Goal: Complete application form: Complete application form

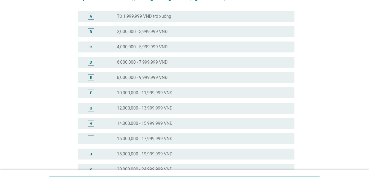
scroll to position [109, 0]
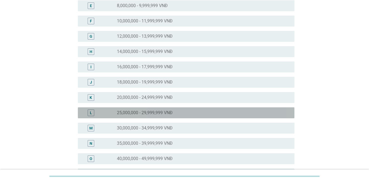
click at [157, 114] on label "25,000,000 - 29,999,999 VNĐ" at bounding box center [145, 112] width 56 height 5
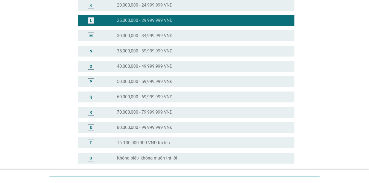
scroll to position [253, 0]
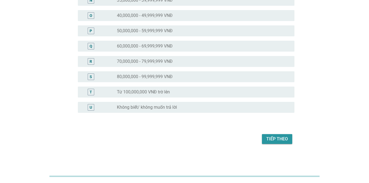
click at [269, 137] on div "Tiếp theo" at bounding box center [277, 139] width 22 height 7
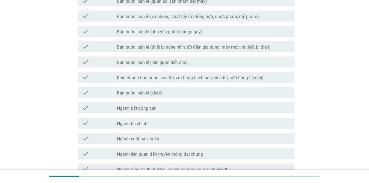
scroll to position [264, 0]
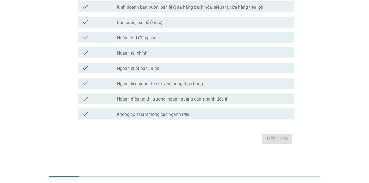
click at [142, 55] on label "Ngành tài chính" at bounding box center [132, 53] width 31 height 5
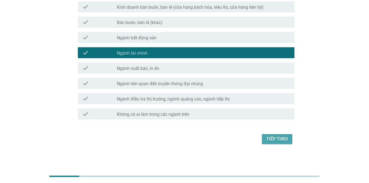
click at [269, 139] on div "Tiếp theo" at bounding box center [277, 139] width 22 height 7
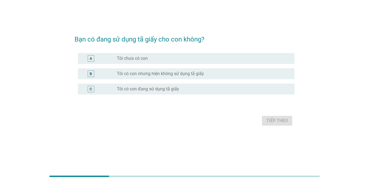
scroll to position [0, 0]
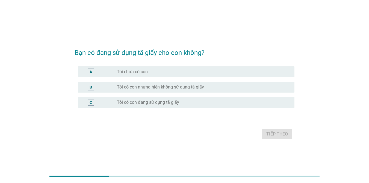
click at [148, 103] on label "Tôi có con đang sử dụng tã giấy" at bounding box center [148, 102] width 62 height 5
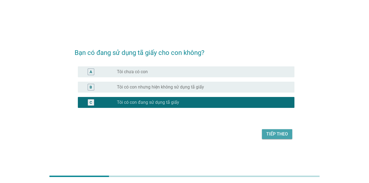
click at [269, 132] on div "Tiếp theo" at bounding box center [277, 134] width 22 height 7
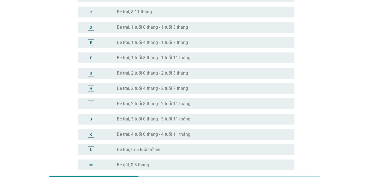
scroll to position [109, 0]
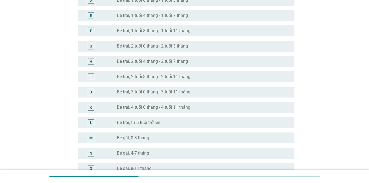
click at [182, 77] on label "Bé trai, 2 tuổi 8 tháng - 2 tuổi 11 tháng" at bounding box center [154, 76] width 74 height 5
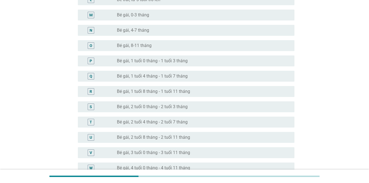
scroll to position [301, 0]
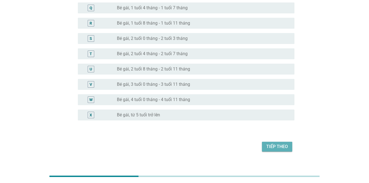
click at [269, 148] on div "Tiếp theo" at bounding box center [277, 146] width 22 height 7
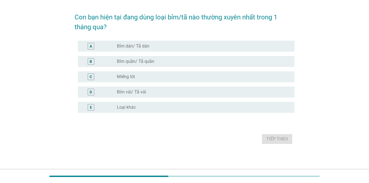
scroll to position [0, 0]
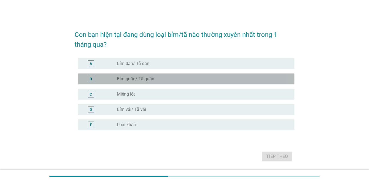
click at [144, 79] on label "Bỉm quần/ Tã quần" at bounding box center [135, 78] width 37 height 5
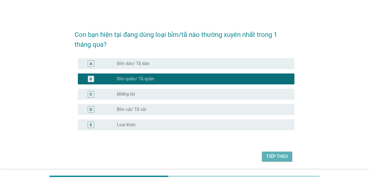
click at [269, 154] on div "Tiếp theo" at bounding box center [277, 156] width 22 height 7
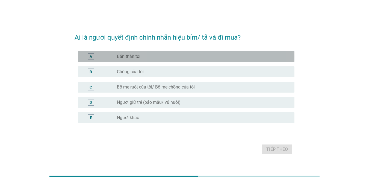
click at [134, 56] on label "Bản thân tôi" at bounding box center [129, 56] width 24 height 5
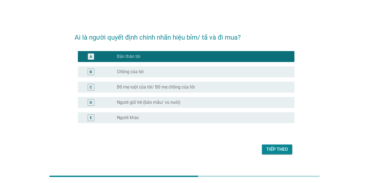
click at [269, 151] on div "Tiếp theo" at bounding box center [277, 149] width 22 height 7
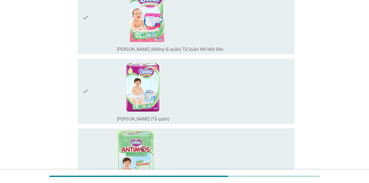
scroll to position [765, 0]
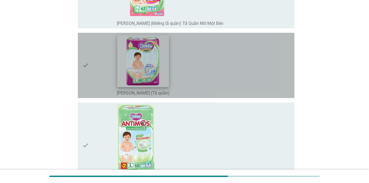
click at [145, 77] on img at bounding box center [143, 61] width 52 height 52
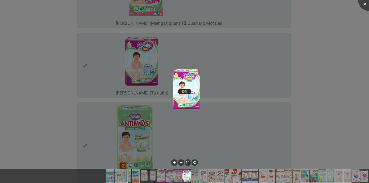
click at [156, 59] on div at bounding box center [184, 91] width 369 height 183
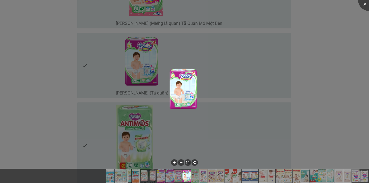
click at [127, 60] on div at bounding box center [184, 91] width 369 height 183
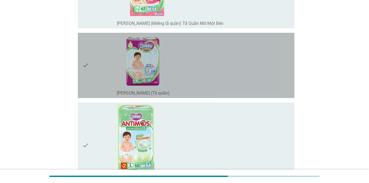
click at [85, 66] on icon "check" at bounding box center [85, 65] width 7 height 61
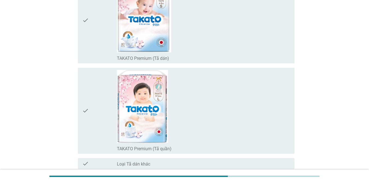
scroll to position [4126, 0]
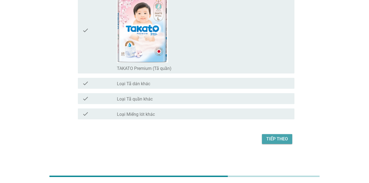
click at [269, 137] on div "Tiếp theo" at bounding box center [277, 139] width 22 height 7
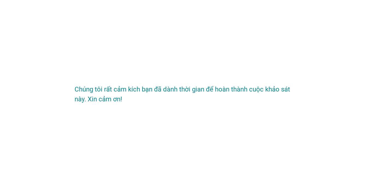
scroll to position [0, 0]
